Goal: Check status

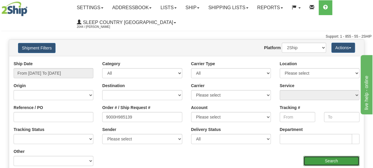
click at [327, 160] on input "Search" at bounding box center [331, 160] width 56 height 10
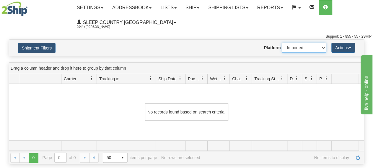
click option "Imported" at bounding box center [0, 0] width 0 height 0
click at [282, 43] on select "2Ship Imported" at bounding box center [304, 48] width 44 height 10
select select "0"
click option "2Ship" at bounding box center [0, 0] width 0 height 0
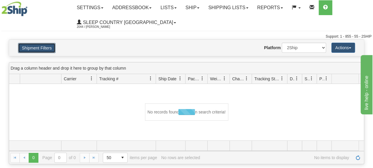
click at [36, 48] on button "Shipment Filters" at bounding box center [37, 48] width 38 height 10
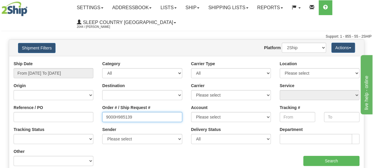
drag, startPoint x: 160, startPoint y: 118, endPoint x: 0, endPoint y: 102, distance: 160.6
click at [102, 112] on input "9000H985139" at bounding box center [142, 117] width 80 height 10
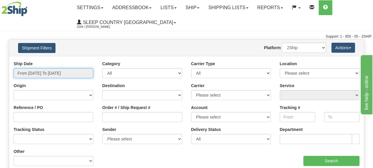
click at [70, 73] on input "From [DATE] To [DATE]" at bounding box center [54, 73] width 80 height 10
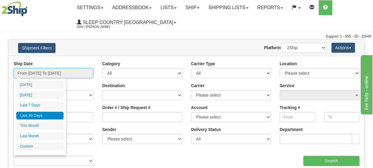
click at [70, 73] on input "From [DATE] To [DATE]" at bounding box center [54, 73] width 80 height 10
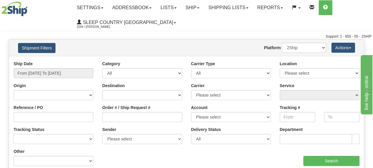
click at [96, 126] on div "Tracking Status No Tracking Info Delivered In Transit Out For Delivery Exceptio…" at bounding box center [53, 137] width 89 height 22
